Goal: Find specific page/section: Find specific page/section

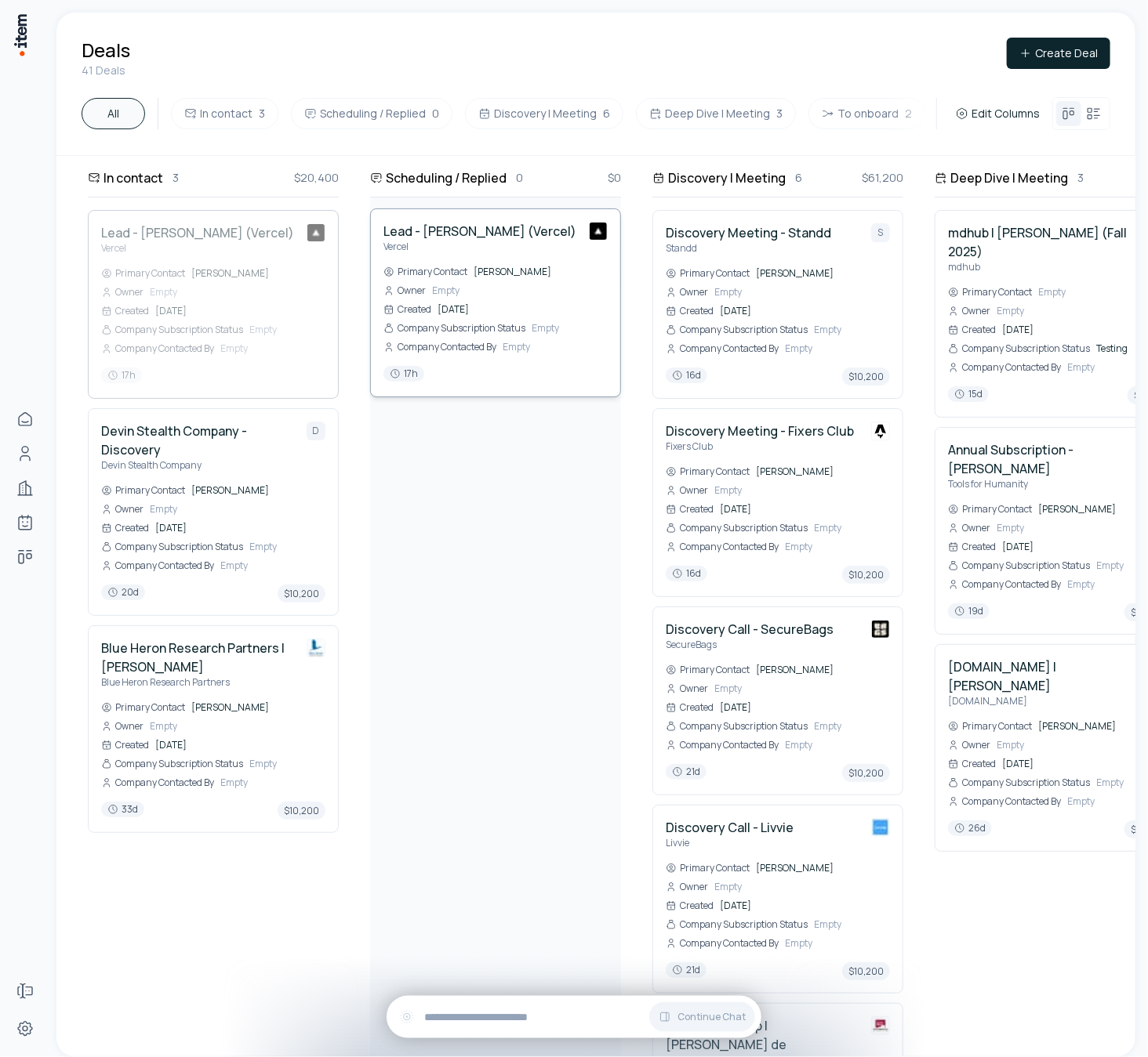
drag, startPoint x: 215, startPoint y: 262, endPoint x: 463, endPoint y: 278, distance: 248.5
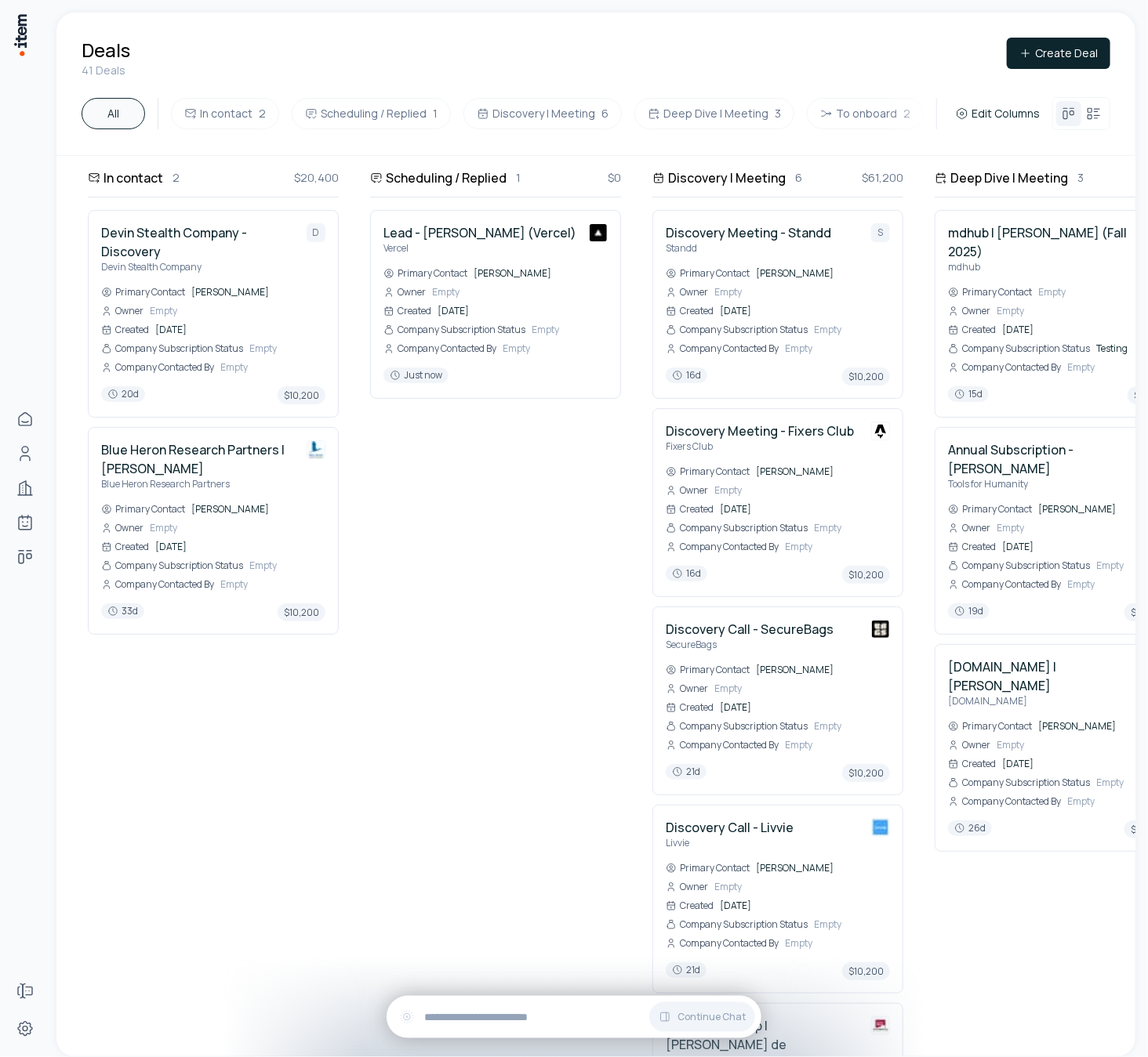
click at [613, 175] on span "$0" at bounding box center [614, 178] width 13 height 18
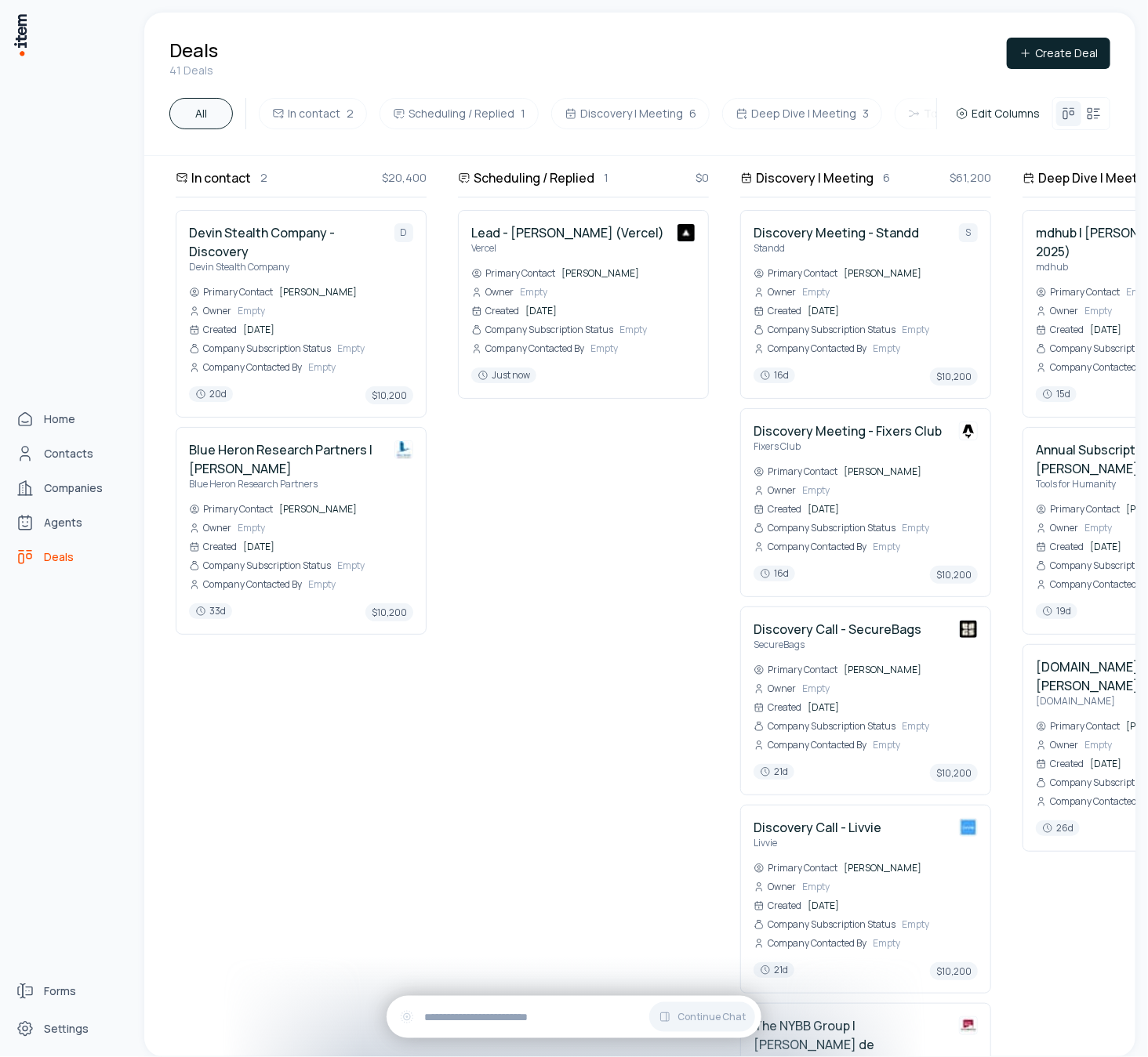
click at [44, 554] on span "Deals" at bounding box center [59, 557] width 30 height 16
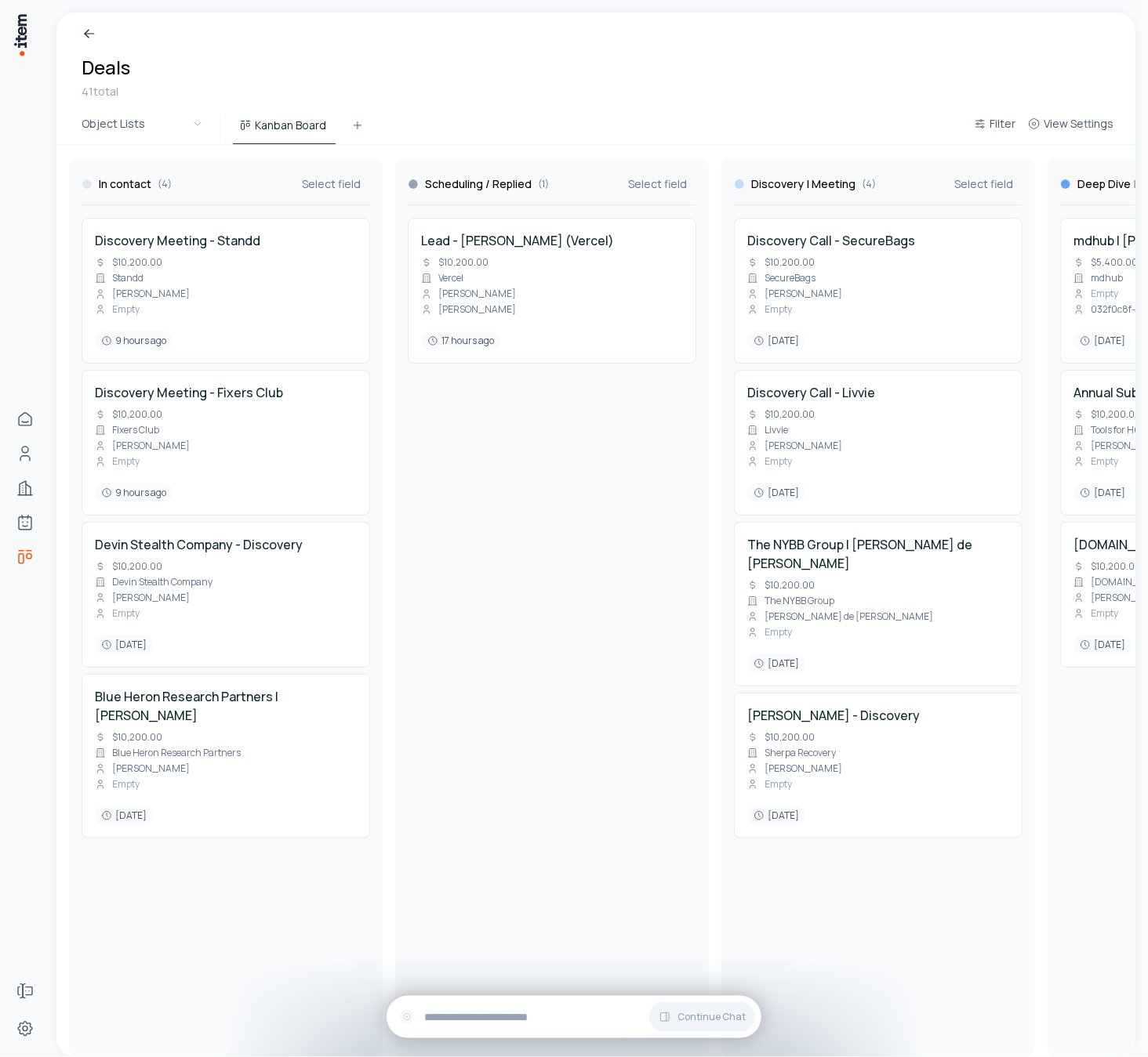
click at [455, 39] on div "Breadcrumb Deals 41 total" at bounding box center [595, 62] width 1079 height 100
click at [440, 41] on div "Breadcrumb Deals 41 total" at bounding box center [595, 62] width 1079 height 100
